Goal: Task Accomplishment & Management: Manage account settings

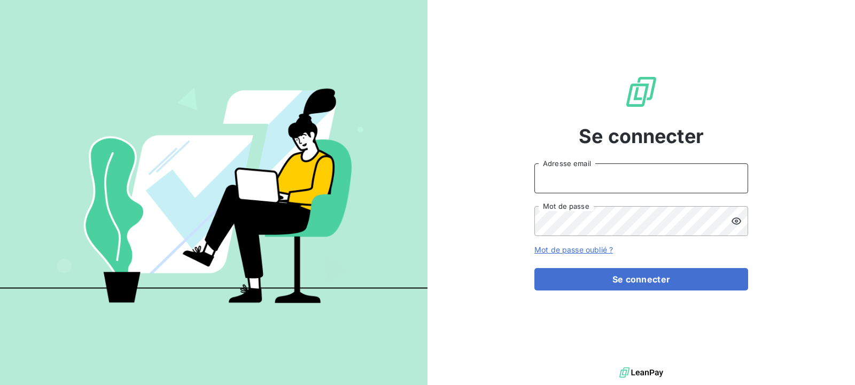
click at [571, 176] on input "Adresse email" at bounding box center [642, 179] width 214 height 30
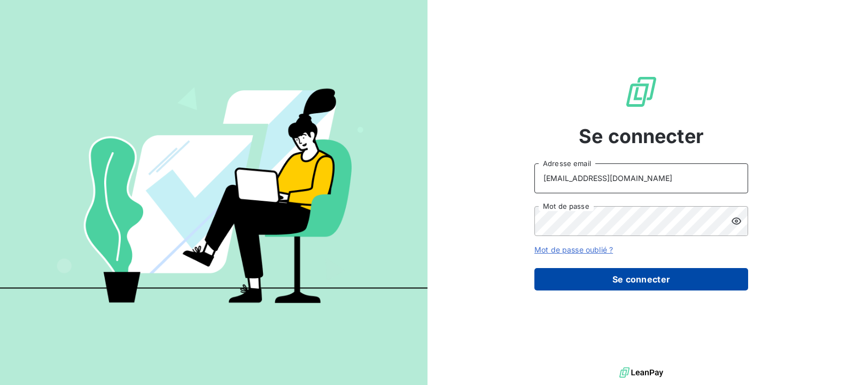
type input "[EMAIL_ADDRESS][DOMAIN_NAME]"
click at [642, 281] on button "Se connecter" at bounding box center [642, 279] width 214 height 22
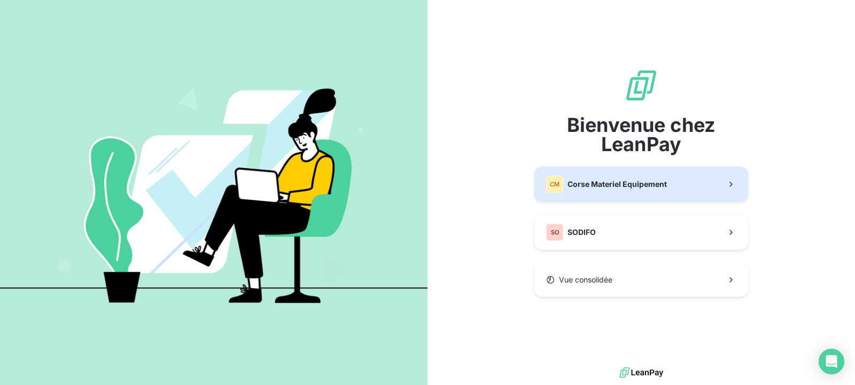
click at [578, 184] on span "Corse Materiel Equipement" at bounding box center [617, 184] width 99 height 11
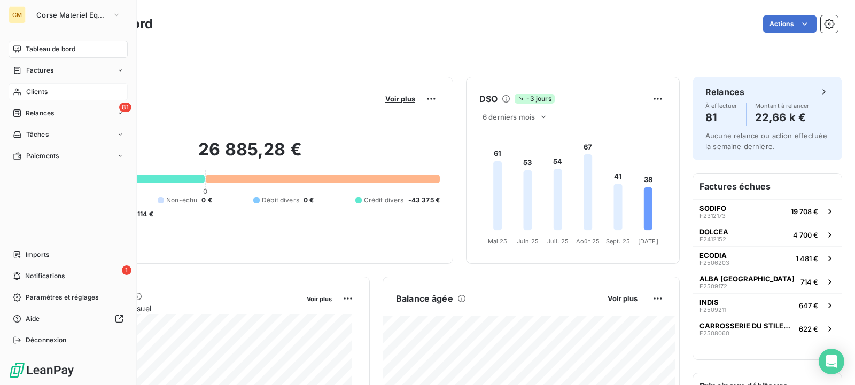
click at [40, 90] on span "Clients" at bounding box center [36, 92] width 21 height 10
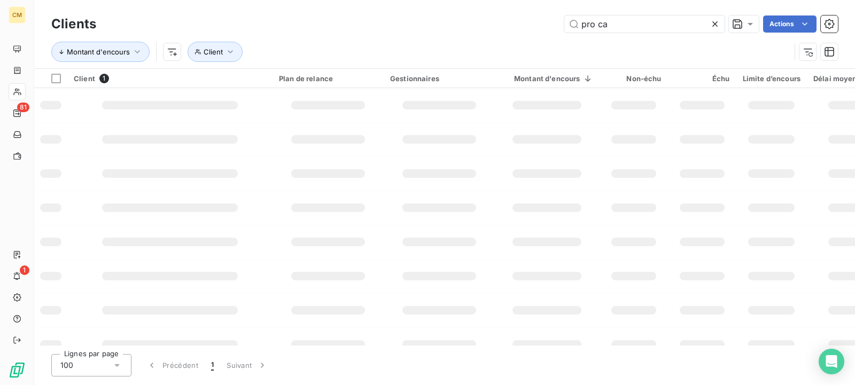
type input "pro ca"
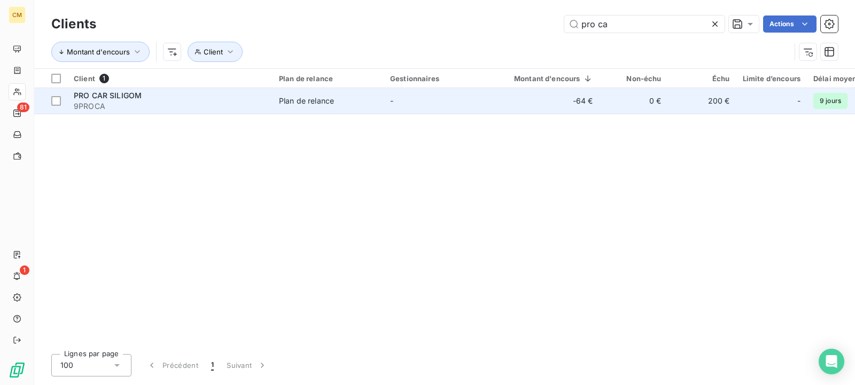
click at [336, 103] on span "Plan de relance" at bounding box center [328, 101] width 98 height 11
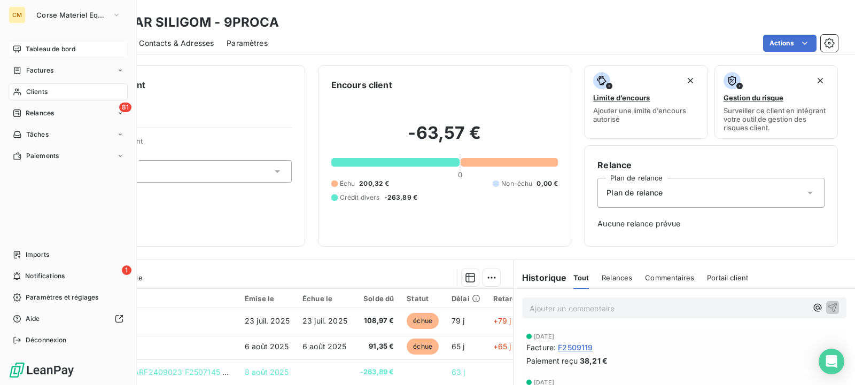
click at [49, 50] on span "Tableau de bord" at bounding box center [51, 49] width 50 height 10
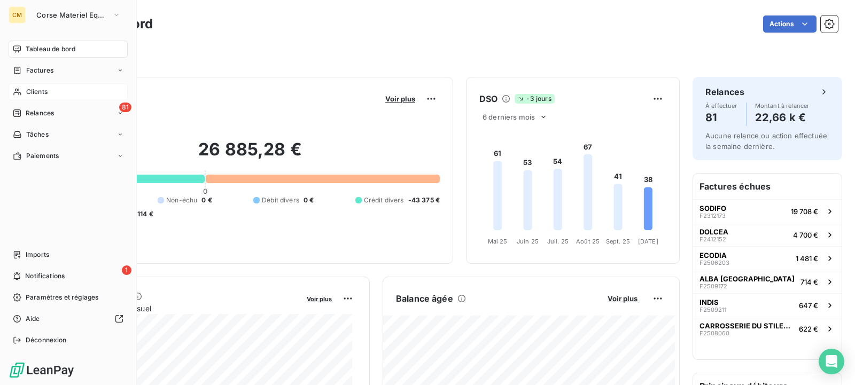
click at [50, 98] on div "Clients" at bounding box center [68, 91] width 119 height 17
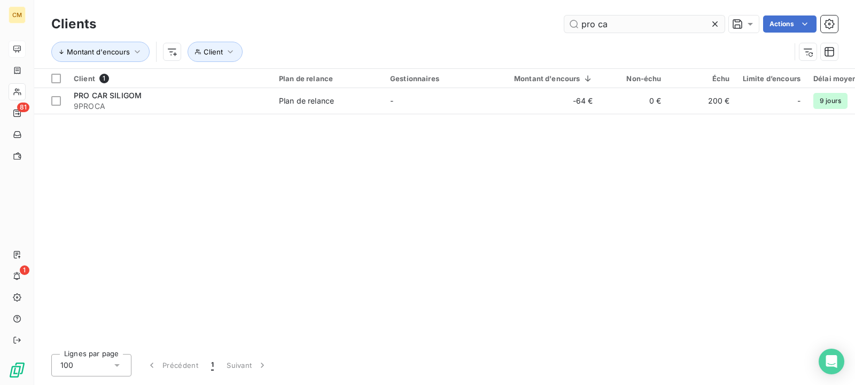
drag, startPoint x: 603, startPoint y: 26, endPoint x: 476, endPoint y: 28, distance: 126.7
click at [565, 28] on input "pro ca" at bounding box center [645, 24] width 160 height 17
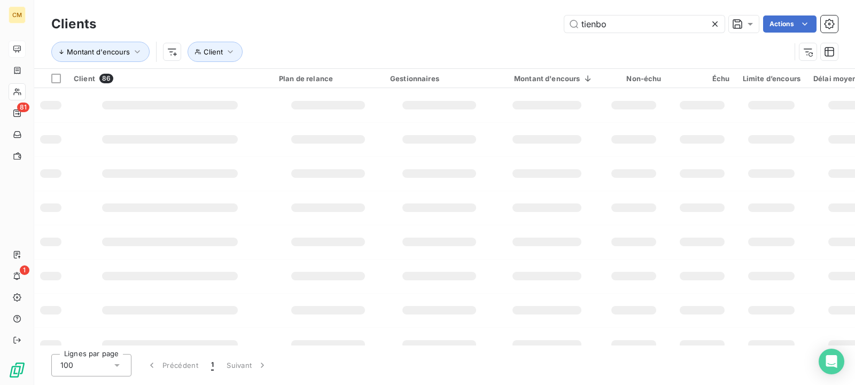
type input "tienbo"
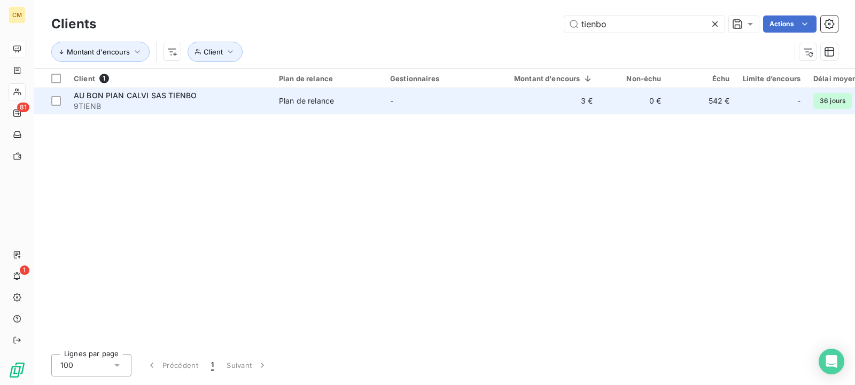
click at [470, 101] on td "-" at bounding box center [439, 101] width 111 height 26
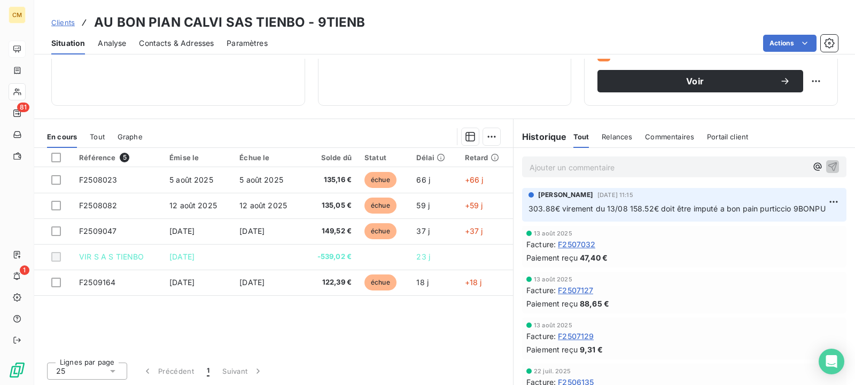
scroll to position [179, 0]
click at [569, 168] on p "Ajouter un commentaire ﻿" at bounding box center [668, 166] width 277 height 13
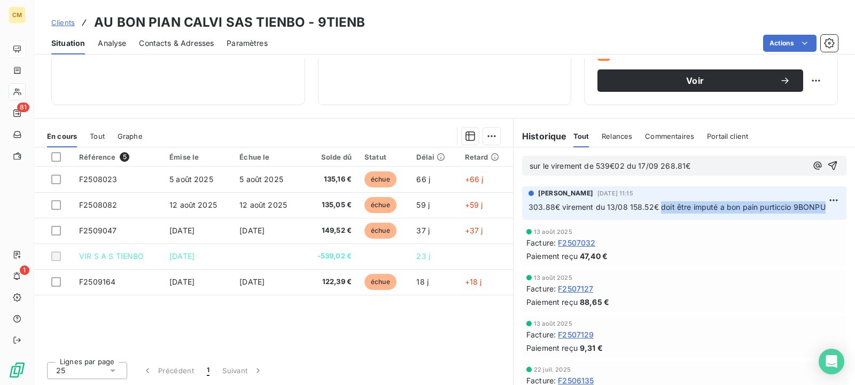
drag, startPoint x: 653, startPoint y: 206, endPoint x: 819, endPoint y: 211, distance: 165.8
click at [819, 211] on p "303.88€ virement du 13/08 158.52€ doit être imputé a bon pain purticcio 9BONPU" at bounding box center [685, 208] width 312 height 12
copy span "doit être imputé a bon pain purticcio 9BONPU"
click at [706, 165] on p "sur le virement de 539€02 du 17/09 268.81€" at bounding box center [668, 166] width 277 height 12
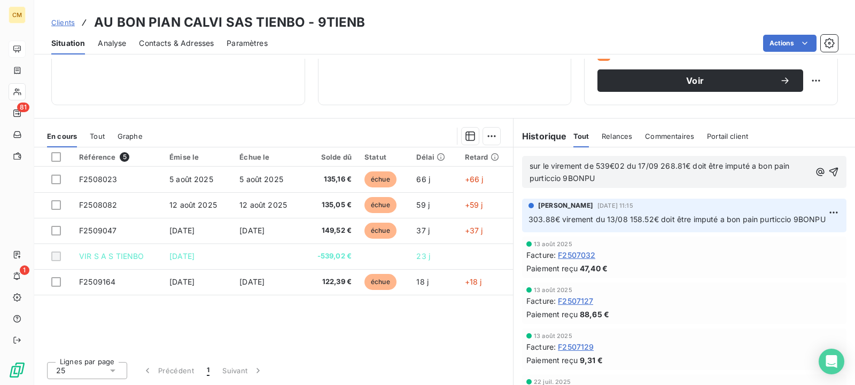
click at [376, 356] on div "Lignes par page 25 Précédent 1 Suivant" at bounding box center [273, 369] width 479 height 32
click at [829, 172] on icon "button" at bounding box center [834, 172] width 11 height 11
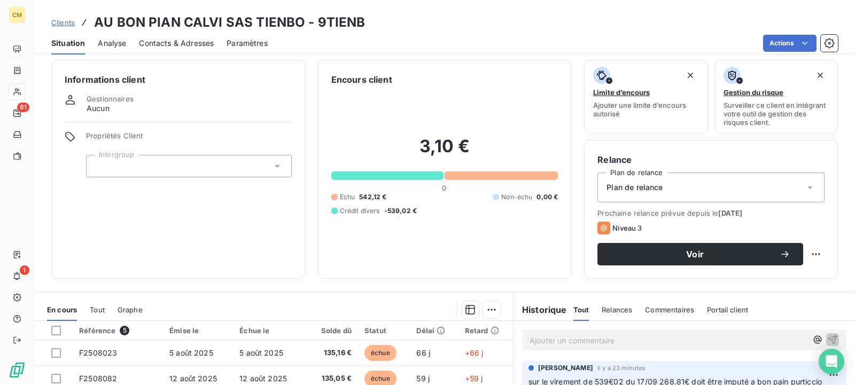
scroll to position [0, 0]
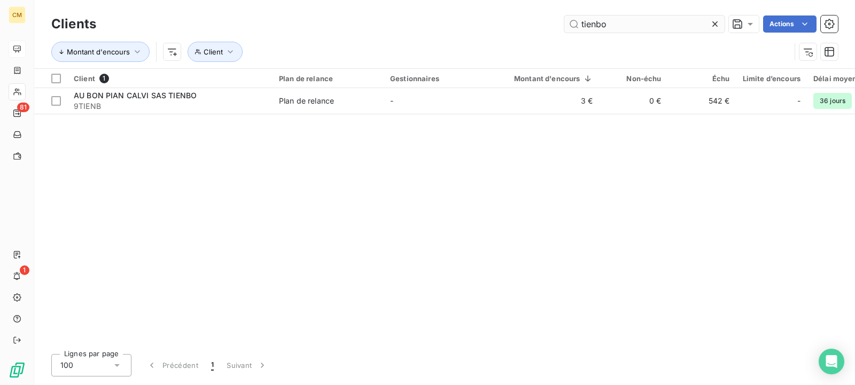
drag, startPoint x: 620, startPoint y: 24, endPoint x: 530, endPoint y: 16, distance: 90.2
click at [565, 16] on input "tienbo" at bounding box center [645, 24] width 160 height 17
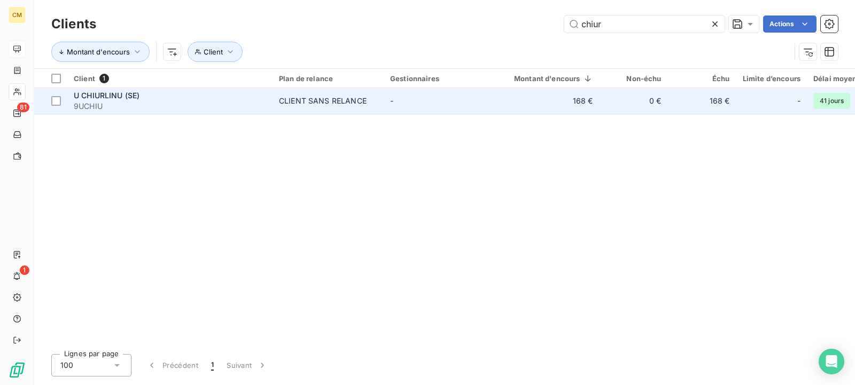
type input "chiur"
click at [353, 101] on div "CLIENT SANS RELANCE" at bounding box center [323, 101] width 88 height 11
